Goal: Task Accomplishment & Management: Manage account settings

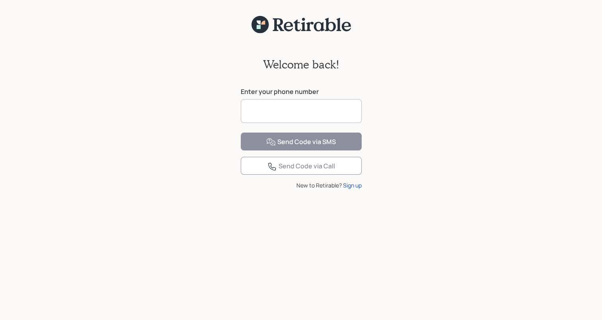
click at [256, 114] on input at bounding box center [301, 111] width 121 height 24
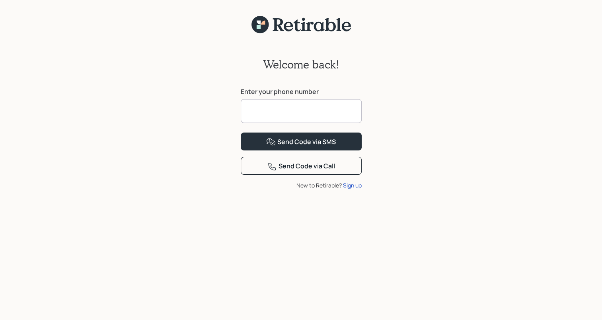
type input "**********"
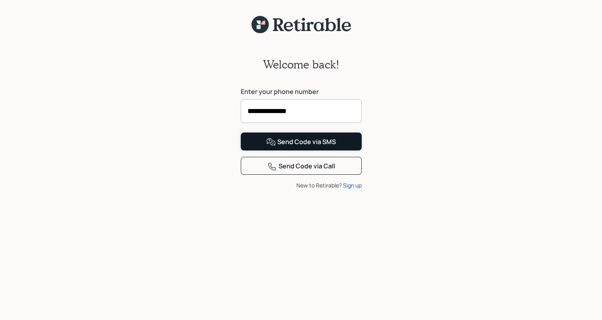
click at [286, 147] on div "Send Code via SMS" at bounding box center [301, 142] width 70 height 10
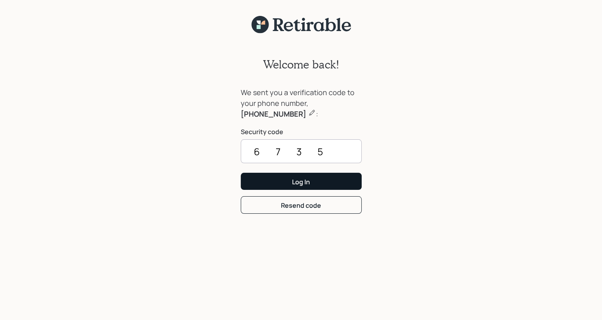
type input "6735"
click at [282, 180] on button "Log In" at bounding box center [301, 181] width 121 height 17
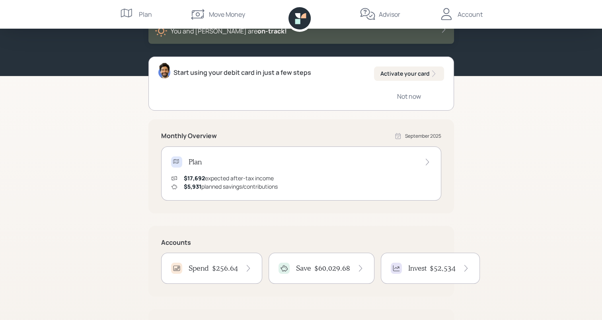
scroll to position [143, 0]
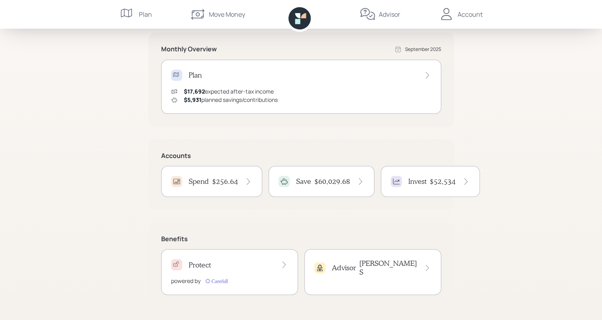
click at [436, 182] on h4 "$52,534" at bounding box center [443, 181] width 26 height 9
